Goal: Task Accomplishment & Management: Use online tool/utility

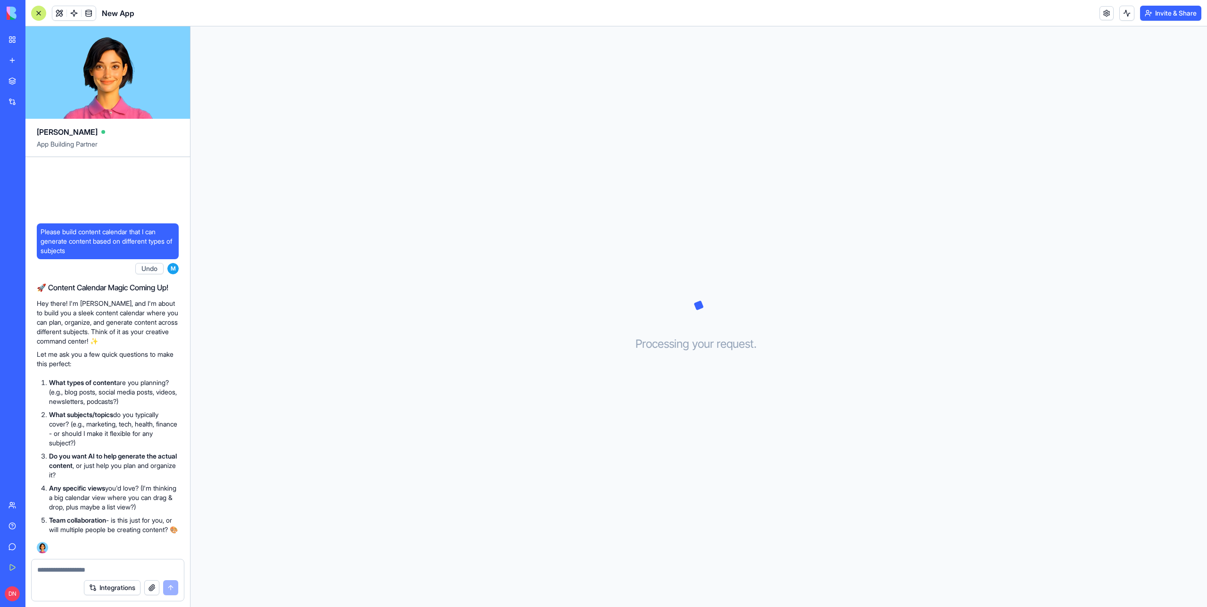
click at [98, 378] on p "What types of content are you planning? (e.g., blog posts, social media posts, …" at bounding box center [114, 392] width 130 height 28
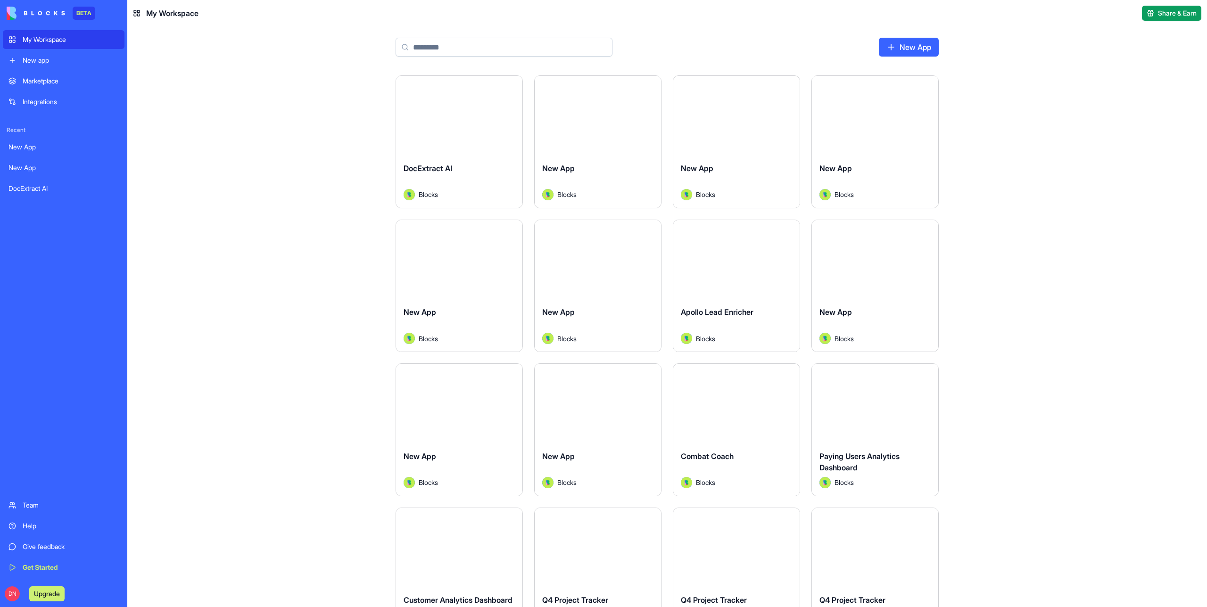
click at [586, 160] on div "New App Blocks" at bounding box center [598, 181] width 126 height 53
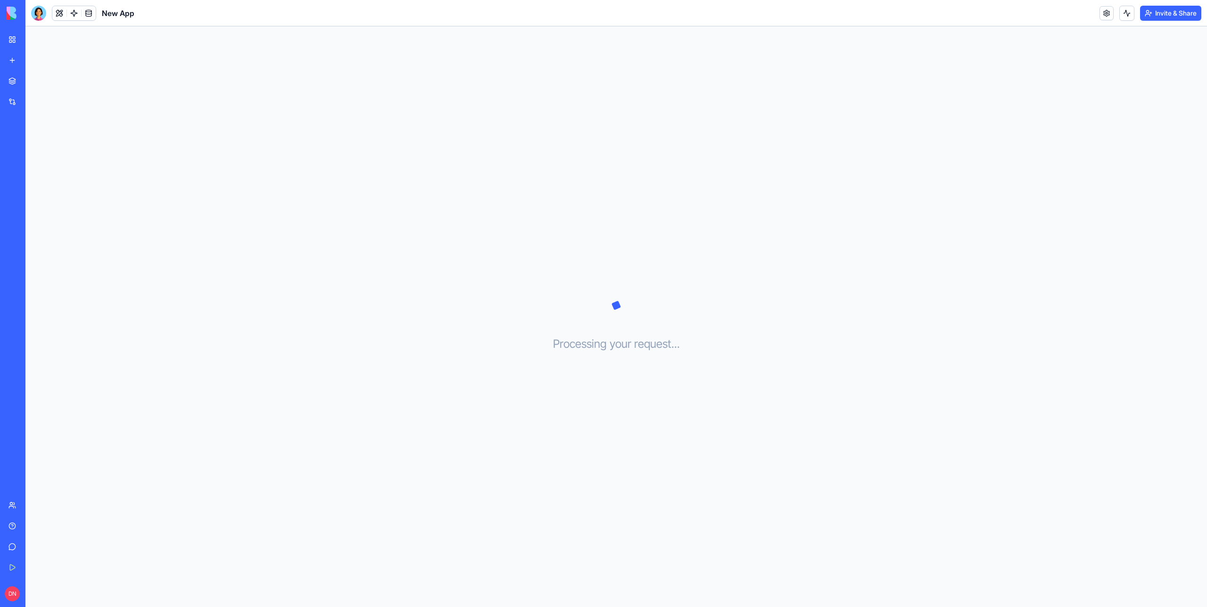
click at [39, 13] on div at bounding box center [38, 13] width 15 height 15
